Goal: Check status: Check status

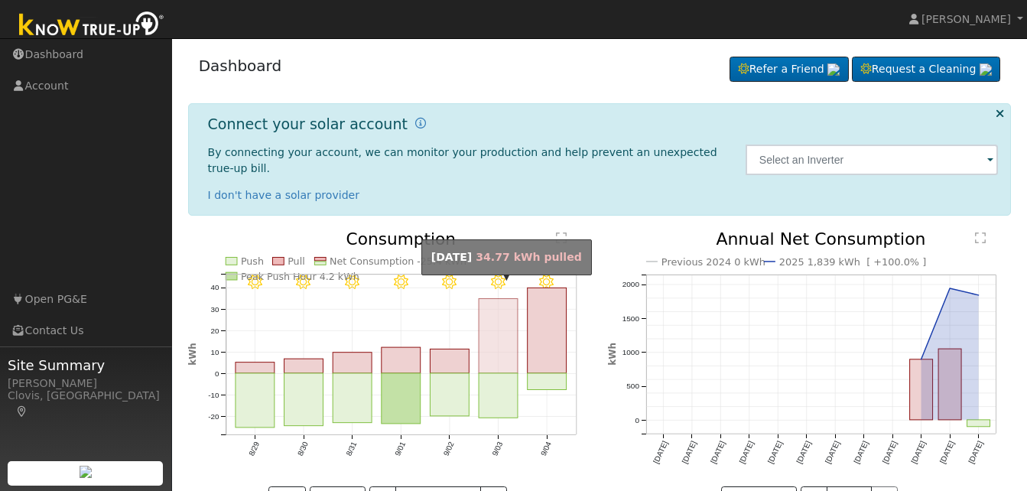
click at [503, 333] on rect "onclick=""" at bounding box center [498, 336] width 39 height 75
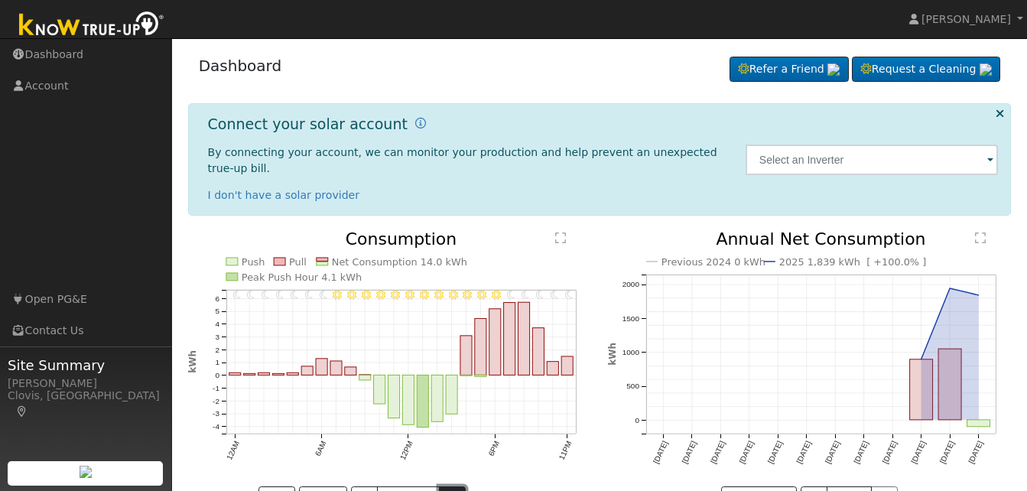
click at [459, 486] on button ">" at bounding box center [452, 499] width 27 height 26
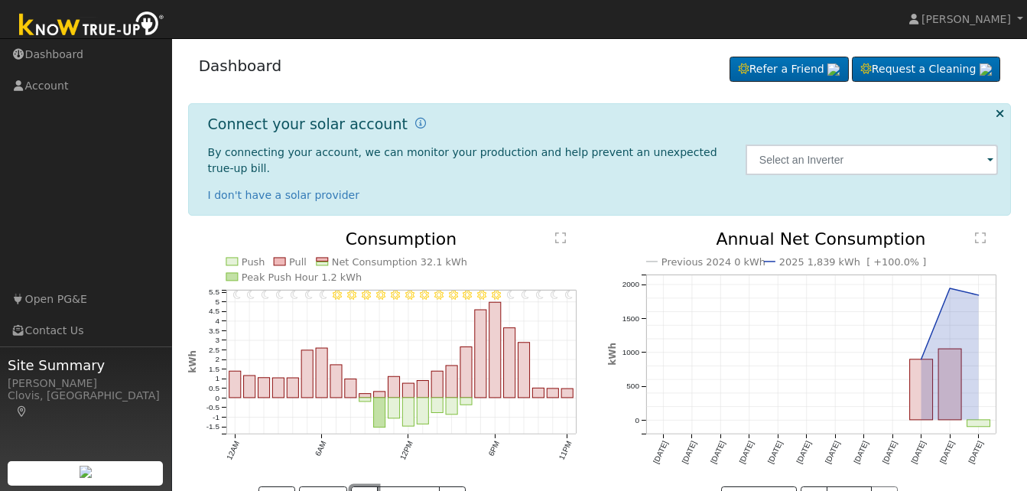
click at [367, 486] on button "<" at bounding box center [364, 499] width 27 height 26
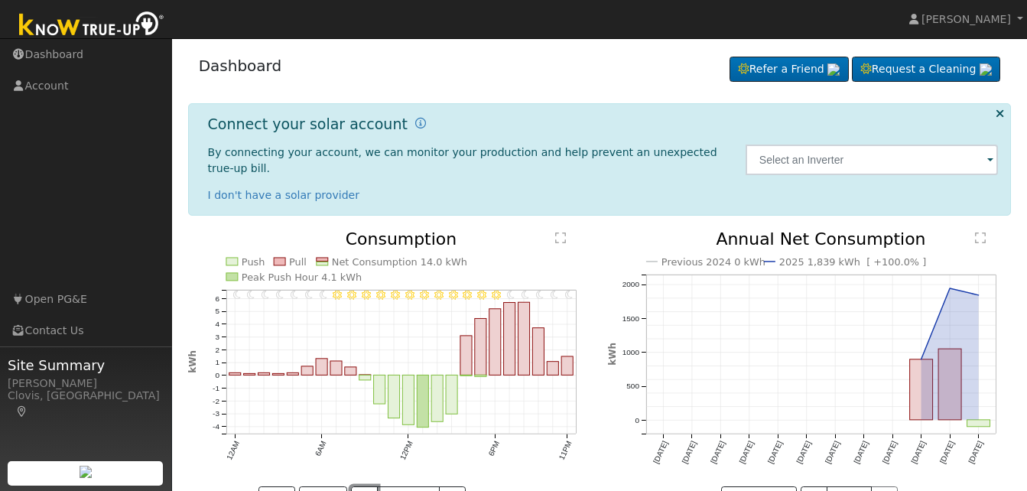
click at [366, 486] on button "<" at bounding box center [364, 499] width 27 height 26
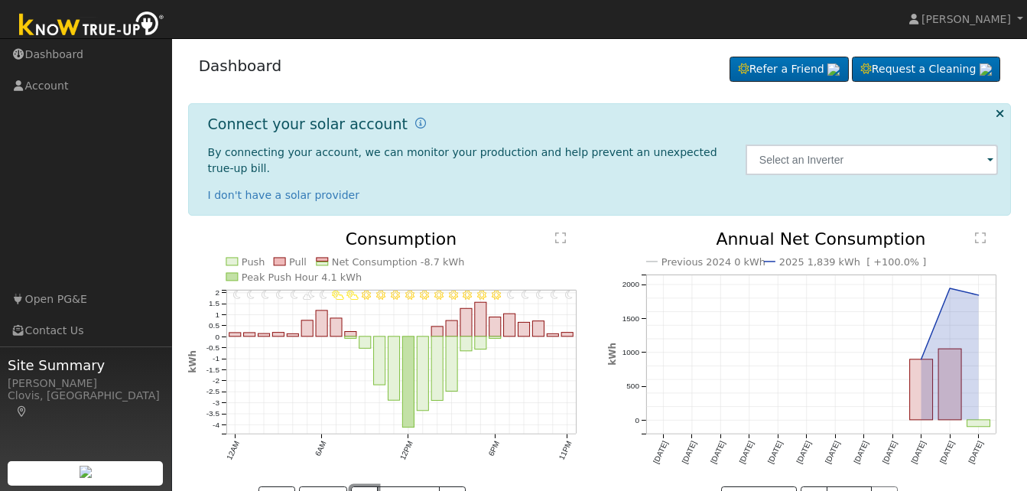
click at [366, 486] on button "<" at bounding box center [364, 499] width 27 height 26
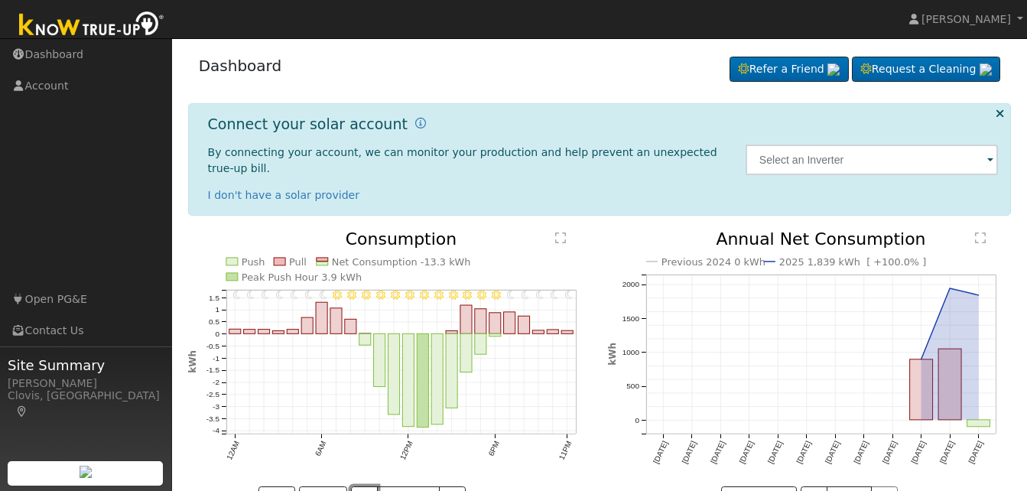
click at [366, 486] on button "<" at bounding box center [364, 499] width 27 height 26
click at [458, 486] on button ">" at bounding box center [452, 499] width 27 height 26
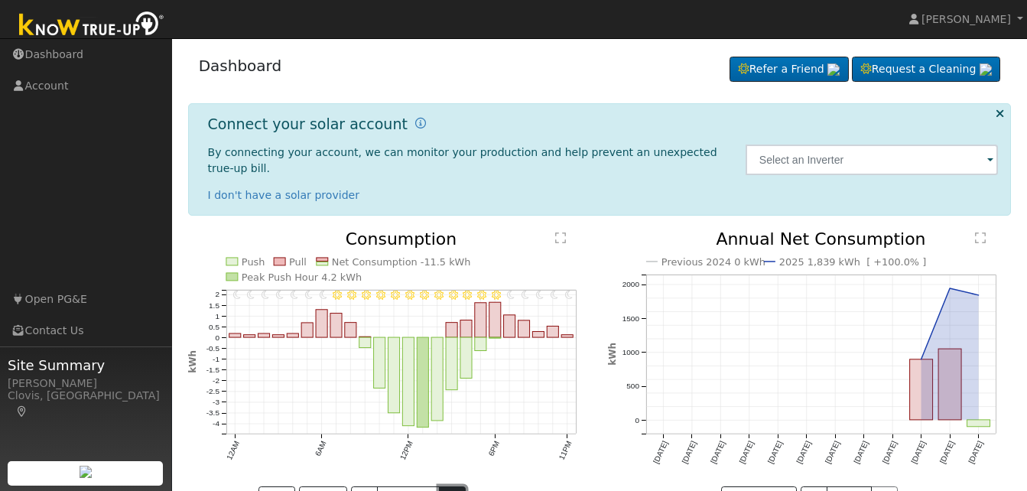
click at [458, 486] on button ">" at bounding box center [452, 499] width 27 height 26
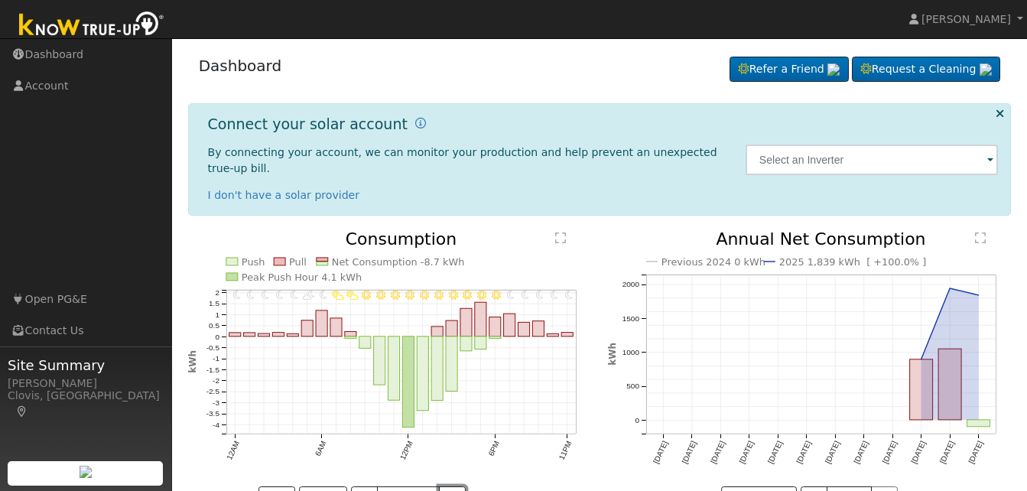
click at [457, 486] on button ">" at bounding box center [452, 499] width 27 height 26
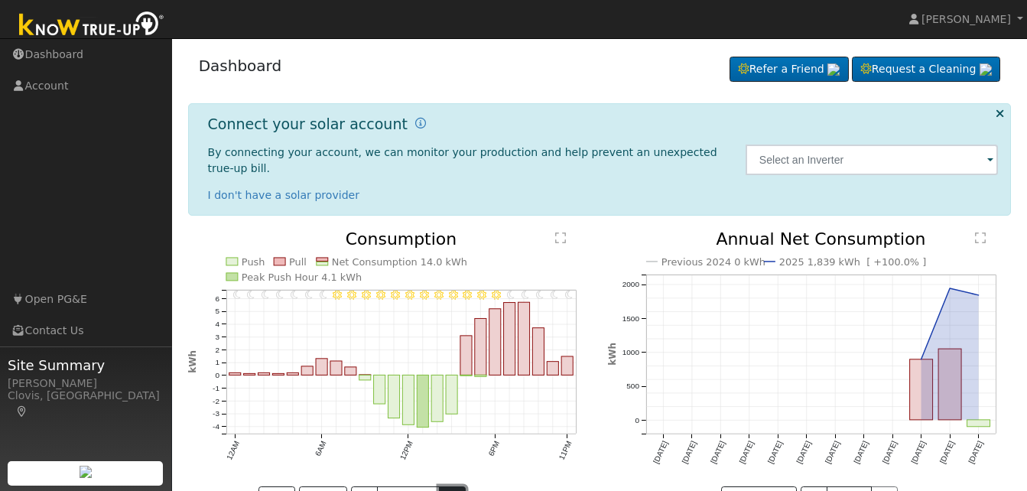
click at [456, 486] on button ">" at bounding box center [452, 499] width 27 height 26
type input "[DATE]"
